Goal: Information Seeking & Learning: Learn about a topic

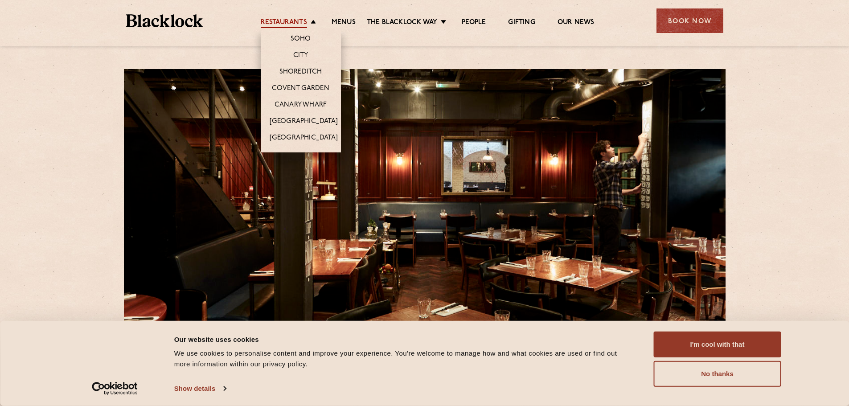
click at [296, 22] on link "Restaurants" at bounding box center [284, 23] width 46 height 10
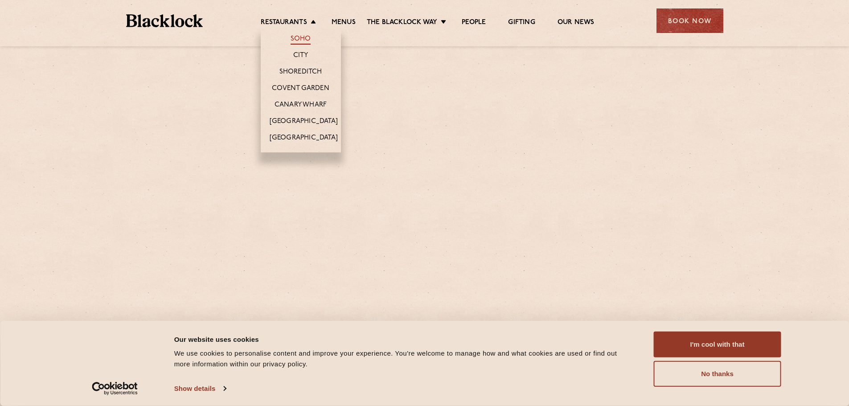
click at [305, 39] on link "Soho" at bounding box center [300, 40] width 20 height 10
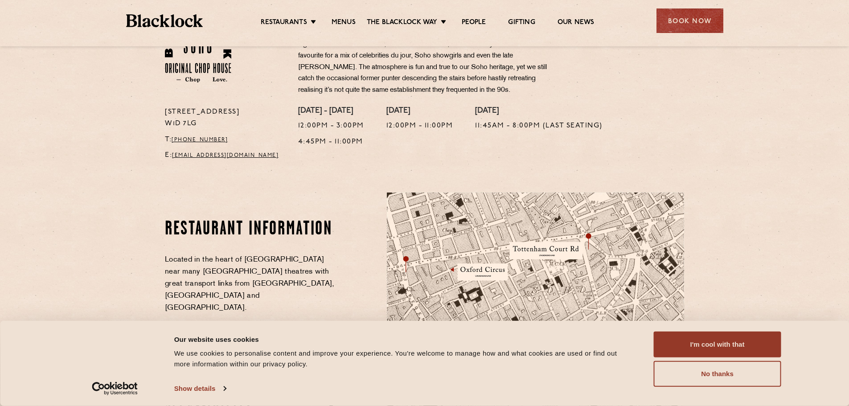
scroll to position [50, 0]
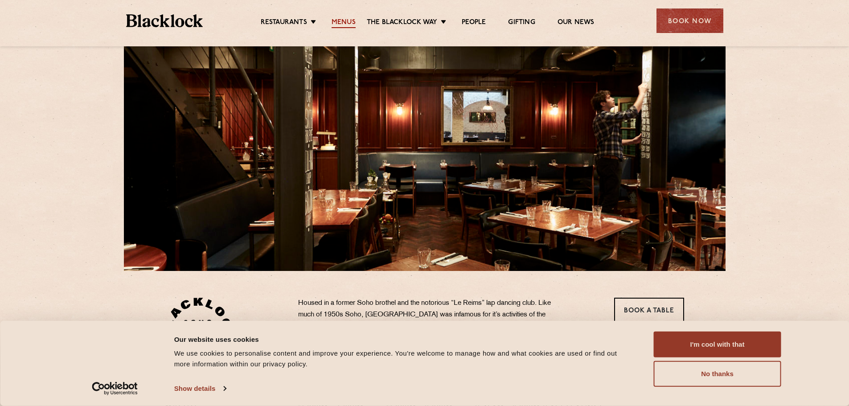
click at [351, 20] on link "Menus" at bounding box center [343, 23] width 24 height 10
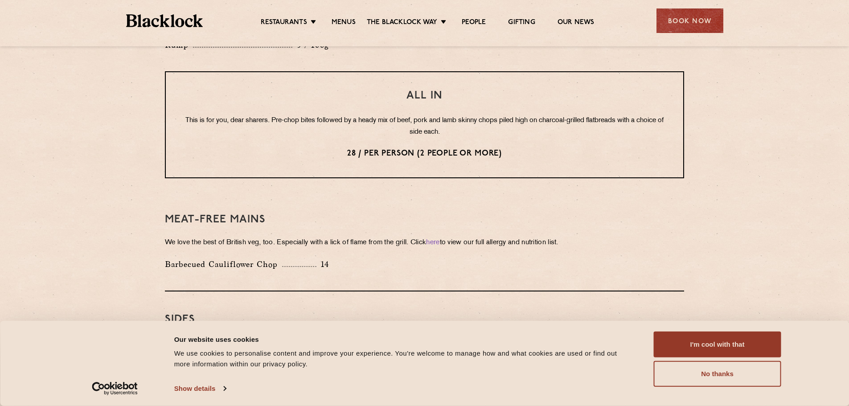
scroll to position [624, 0]
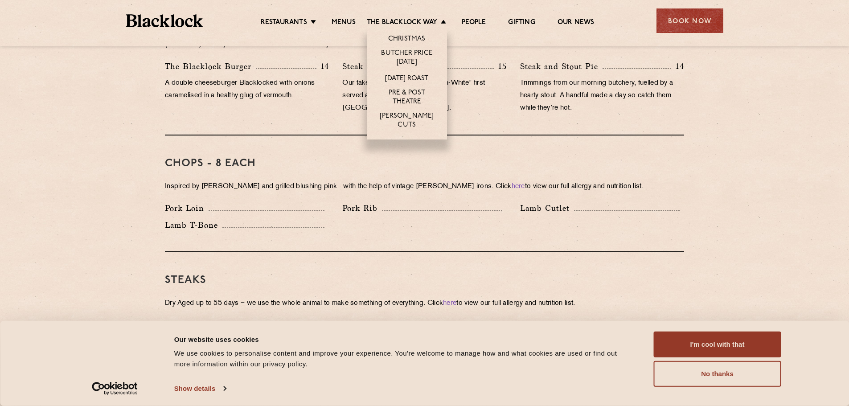
click at [400, 113] on li "[PERSON_NAME] Cuts" at bounding box center [407, 125] width 80 height 30
click at [401, 116] on link "[PERSON_NAME] Cuts" at bounding box center [407, 121] width 62 height 19
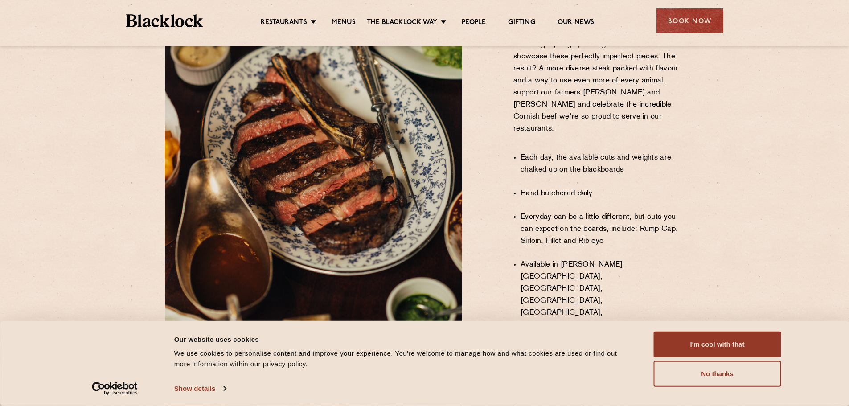
scroll to position [556, 0]
